Goal: Book appointment/travel/reservation

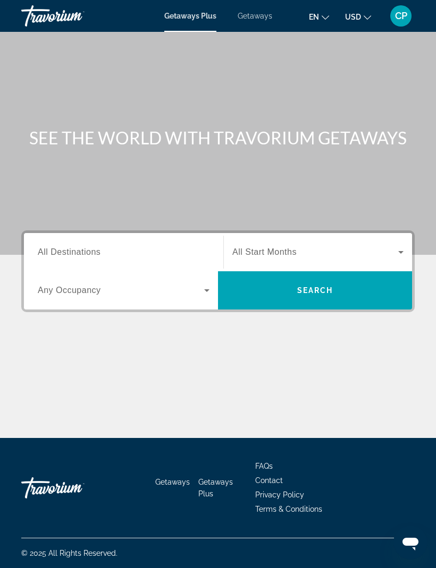
click at [176, 249] on input "Destination All Destinations" at bounding box center [124, 252] width 172 height 13
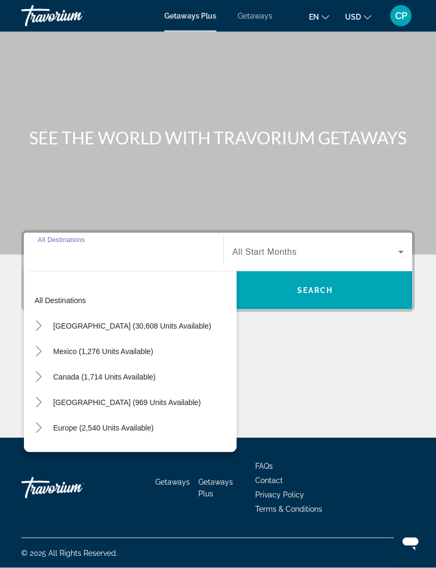
scroll to position [35, 0]
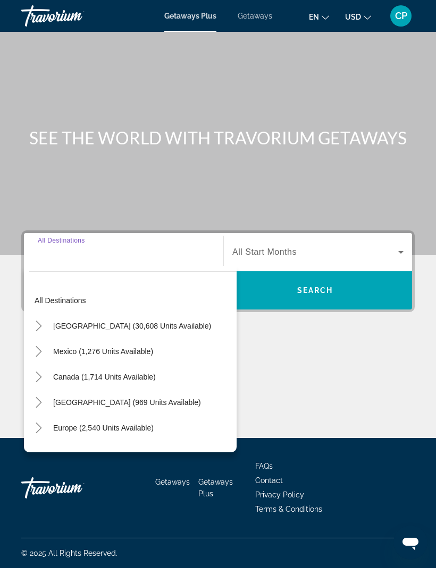
click at [42, 346] on icon "Toggle Mexico (1,276 units available)" at bounding box center [38, 351] width 11 height 11
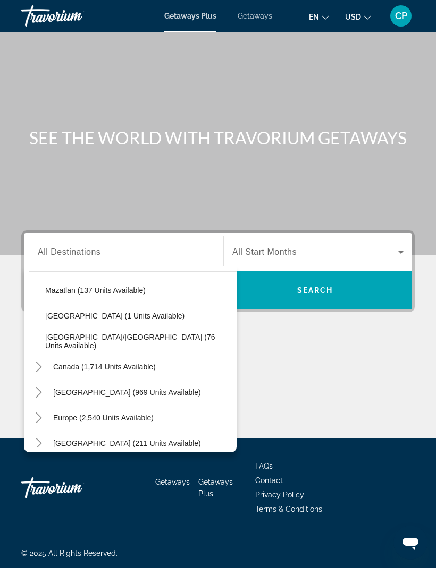
scroll to position [234, 0]
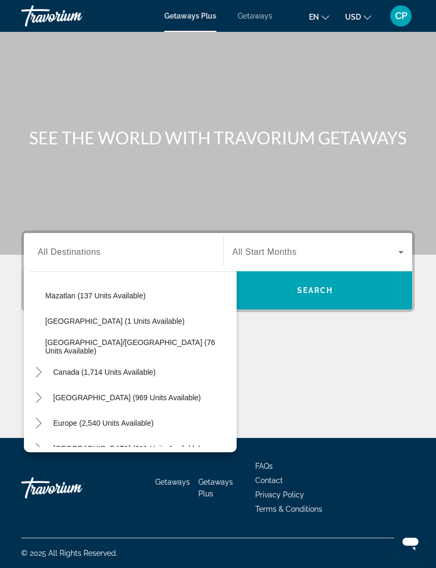
click at [160, 338] on span "[GEOGRAPHIC_DATA]/[GEOGRAPHIC_DATA] (76 units available)" at bounding box center [138, 346] width 186 height 17
type input "**********"
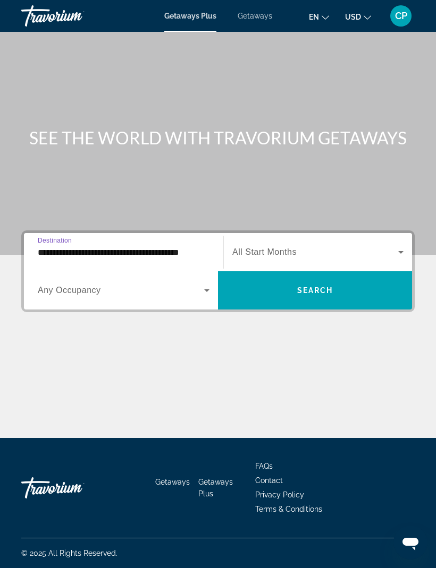
click at [288, 246] on span "Search widget" at bounding box center [315, 252] width 166 height 13
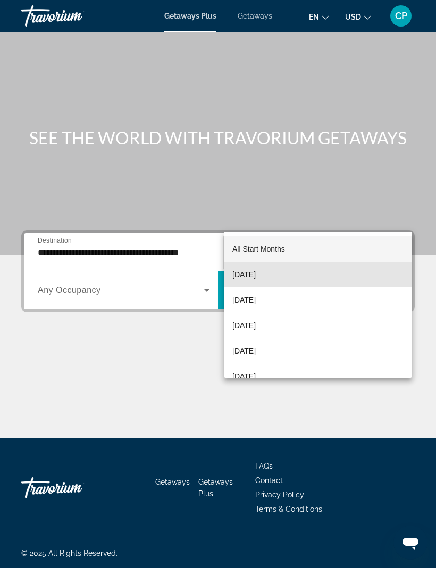
click at [255, 279] on span "[DATE]" at bounding box center [243, 274] width 23 height 13
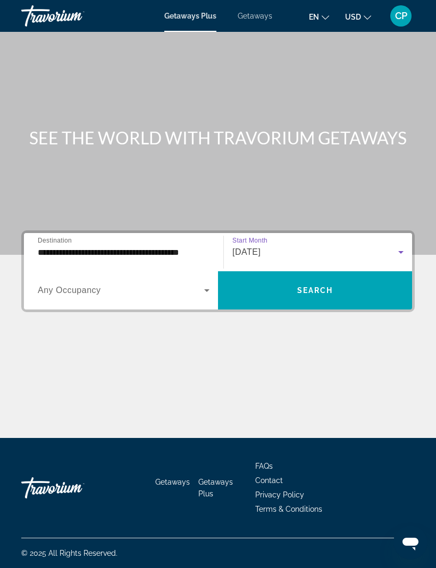
click at [320, 286] on span "Search" at bounding box center [315, 290] width 36 height 8
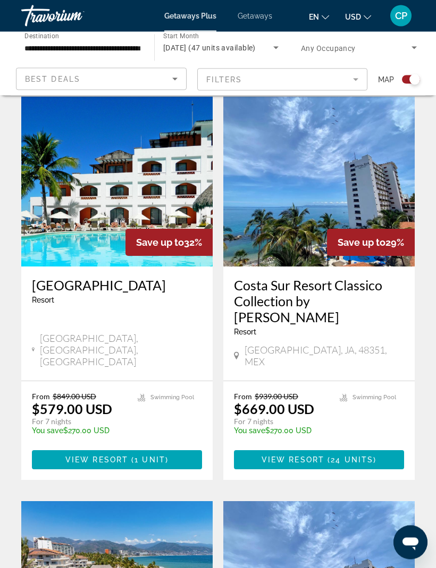
scroll to position [260, 0]
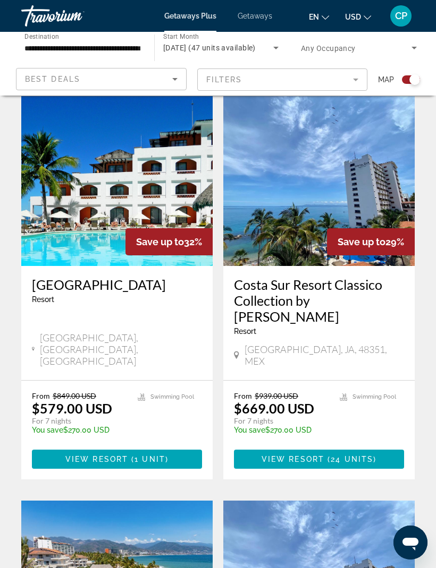
click at [172, 447] on span "Main content" at bounding box center [117, 459] width 170 height 25
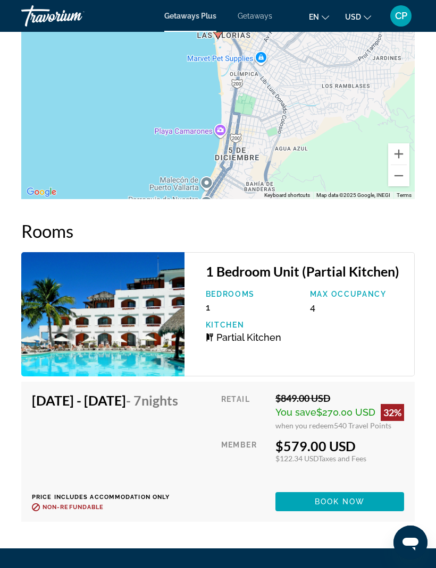
scroll to position [1996, 0]
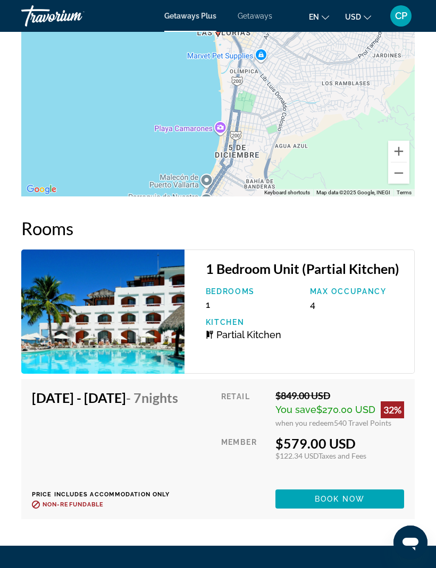
click at [150, 390] on h4 "[DATE] - [DATE] - 7 Nights" at bounding box center [105, 398] width 146 height 16
click at [141, 390] on span "Nights" at bounding box center [159, 398] width 37 height 16
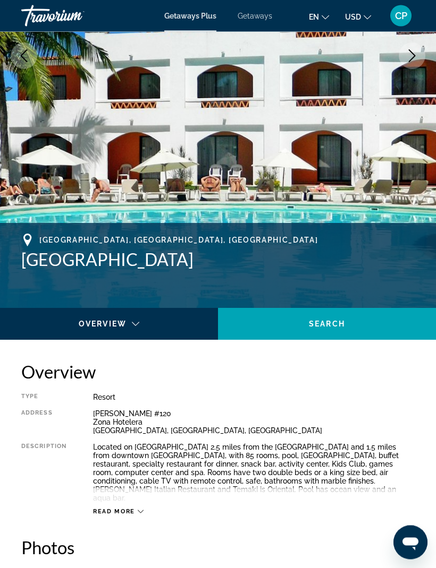
click at [357, 320] on span "Main content" at bounding box center [327, 324] width 218 height 25
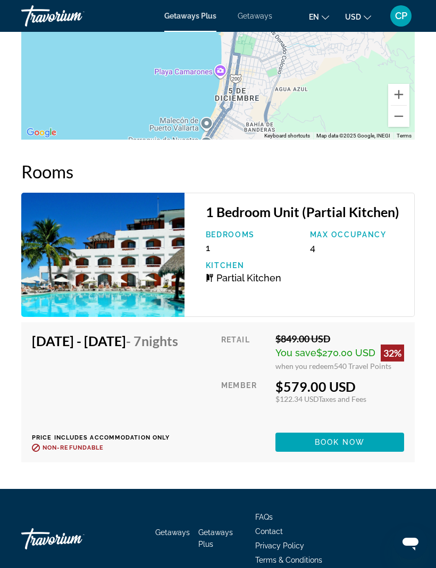
scroll to position [2053, 0]
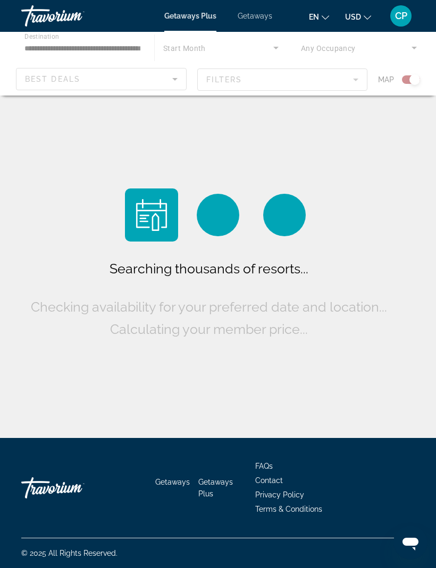
scroll to position [35, 0]
